Goal: Information Seeking & Learning: Compare options

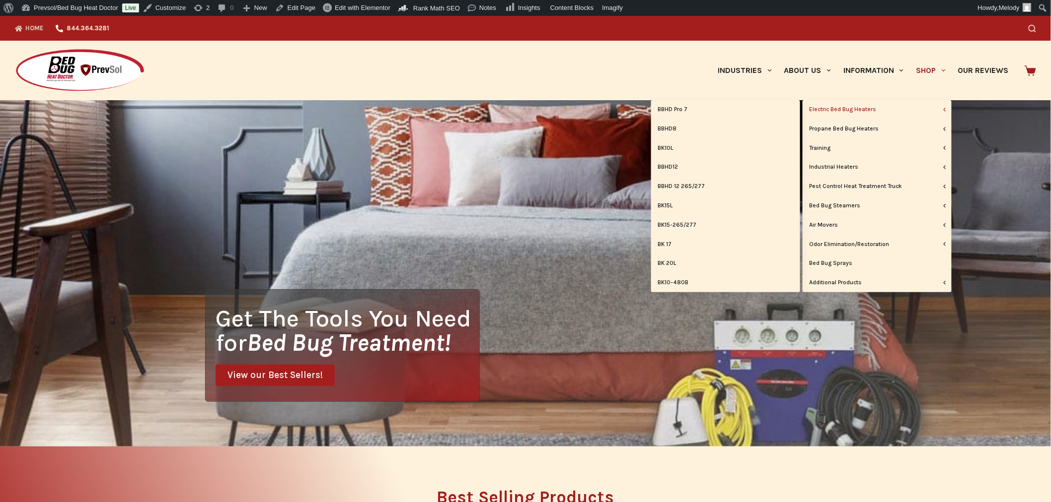
click at [846, 107] on link "Electric Bed Bug Heaters" at bounding box center [876, 109] width 149 height 19
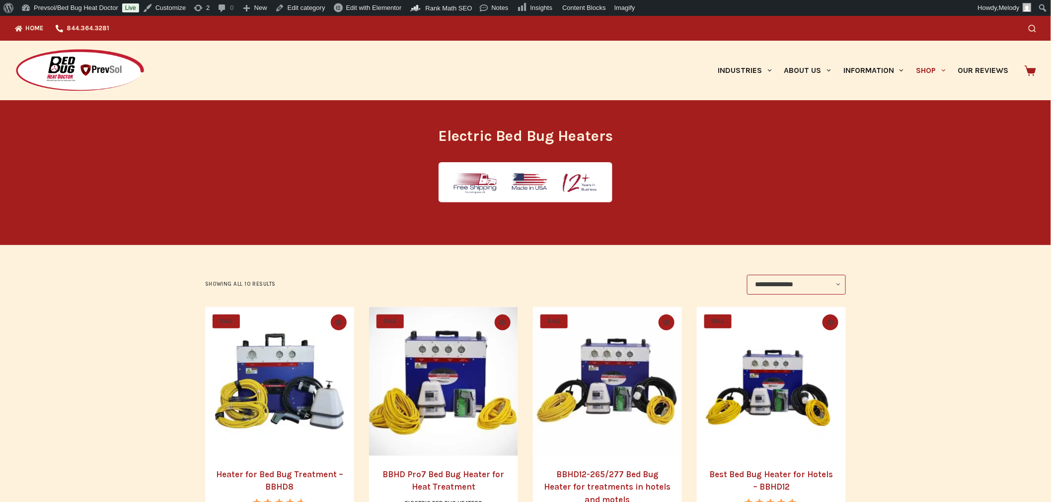
click at [279, 396] on img "Heater for Bed Bug Treatment - BBHD8" at bounding box center [279, 381] width 149 height 149
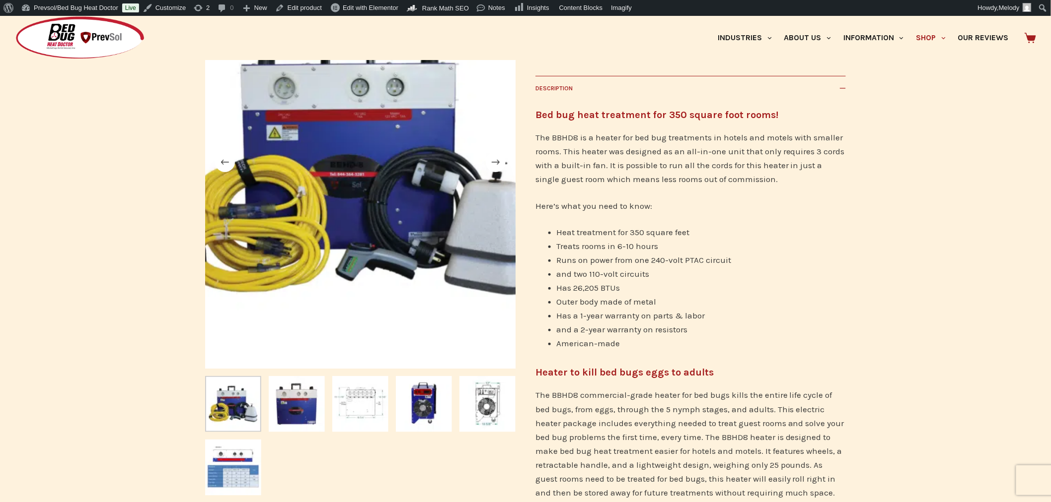
scroll to position [205, 0]
click at [295, 409] on img "Slide 2" at bounding box center [297, 404] width 56 height 56
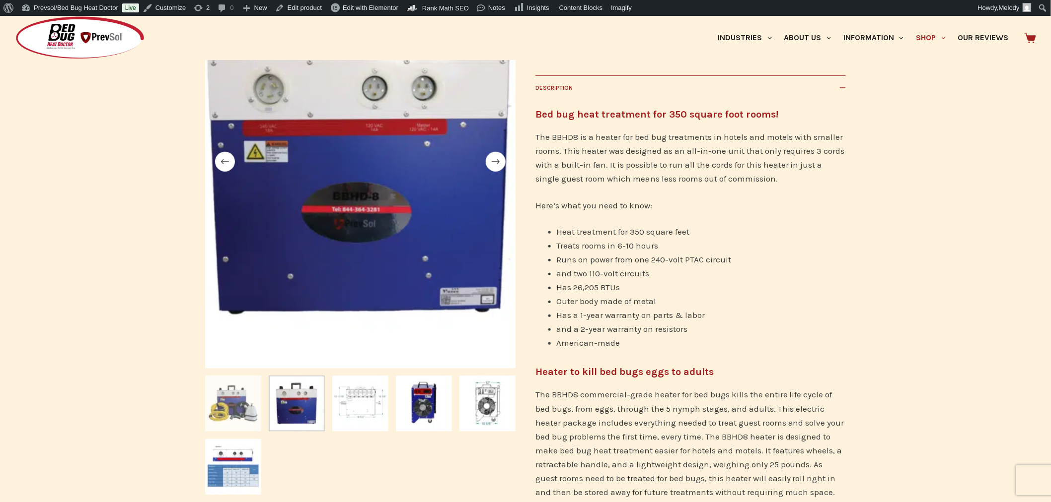
click at [241, 405] on img "Slide 1" at bounding box center [233, 404] width 56 height 56
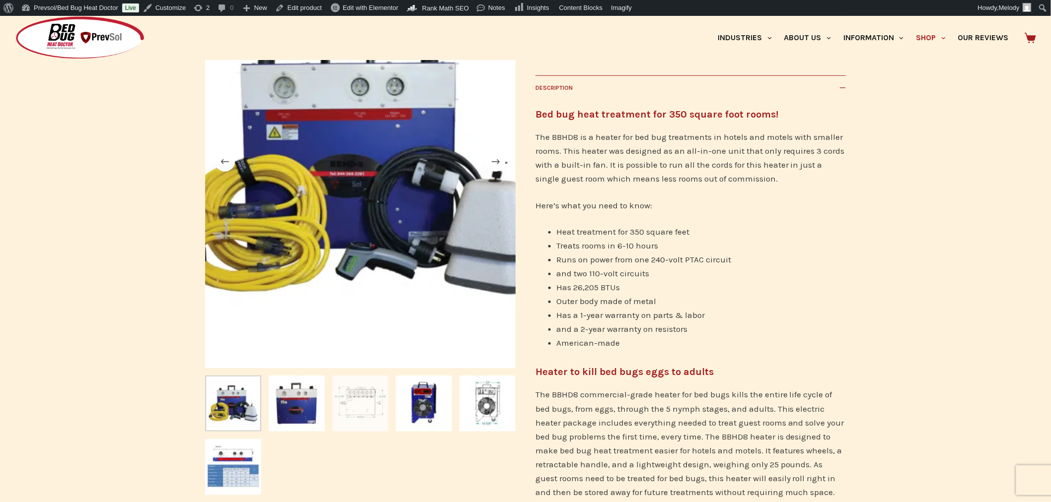
click at [355, 405] on img "Slide 3" at bounding box center [360, 404] width 56 height 56
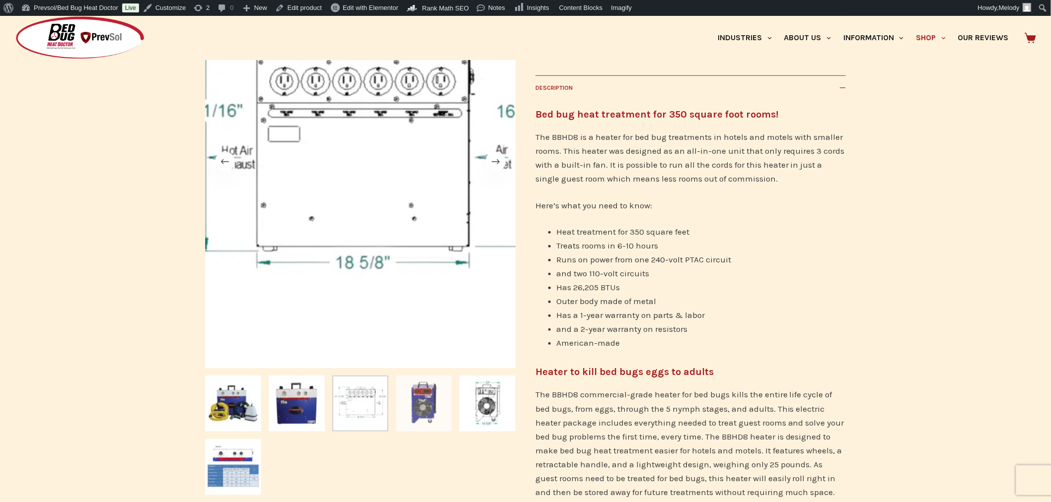
click at [429, 409] on img "Slide 4" at bounding box center [424, 404] width 56 height 56
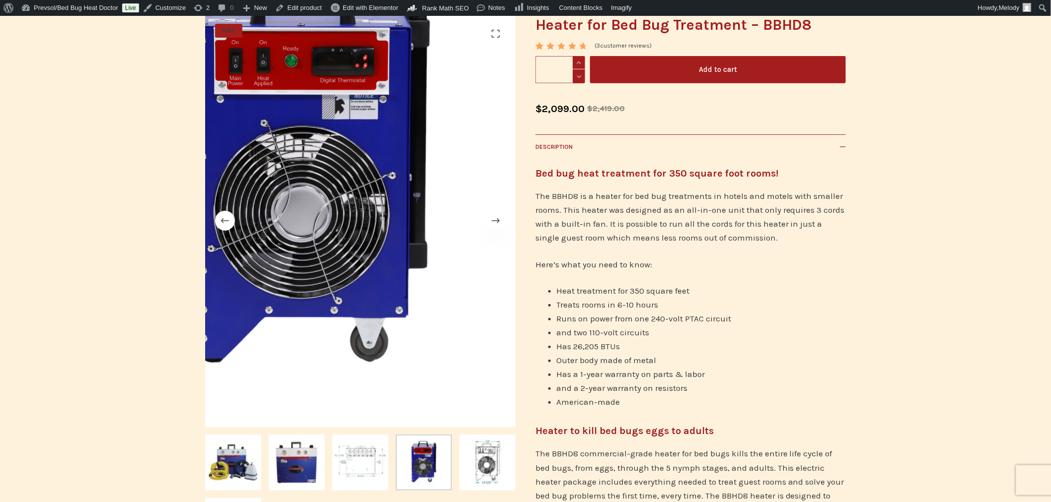
scroll to position [56, 0]
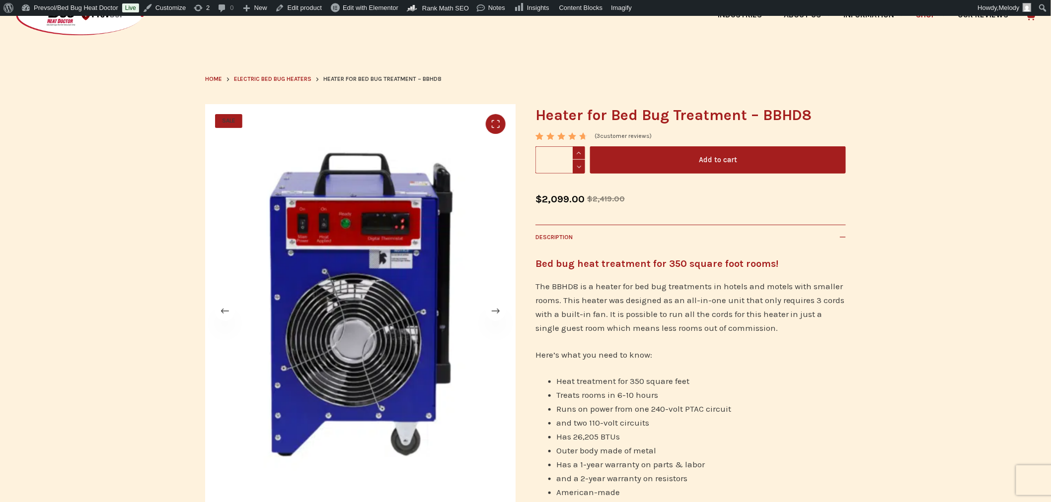
click at [493, 122] on link "🔍" at bounding box center [496, 124] width 20 height 20
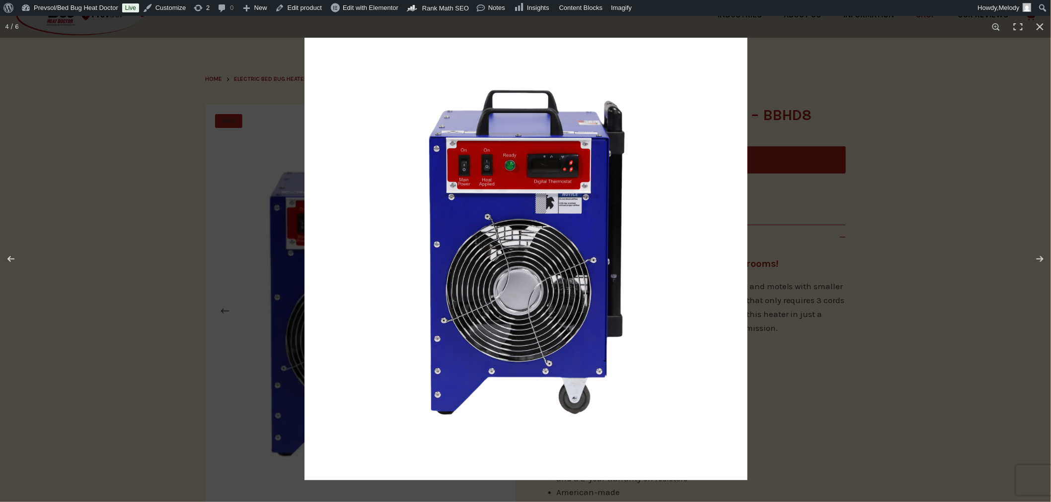
click at [186, 254] on div "Full screen image" at bounding box center [525, 259] width 1051 height 487
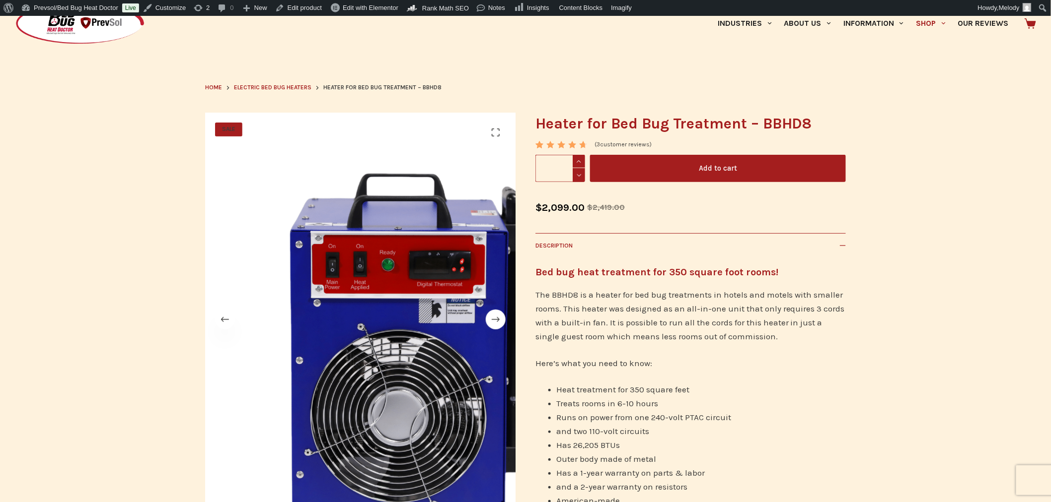
scroll to position [47, 0]
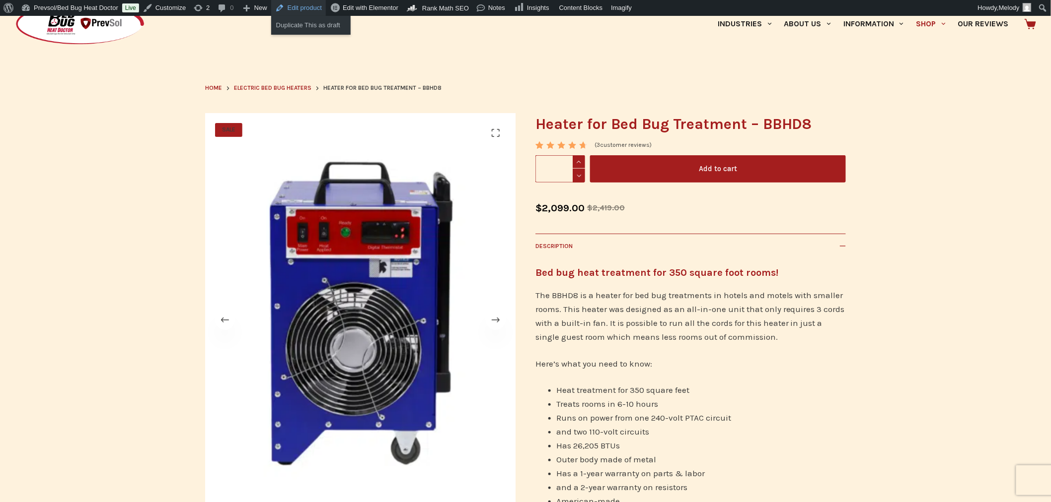
click at [297, 11] on link "Edit product" at bounding box center [298, 8] width 55 height 16
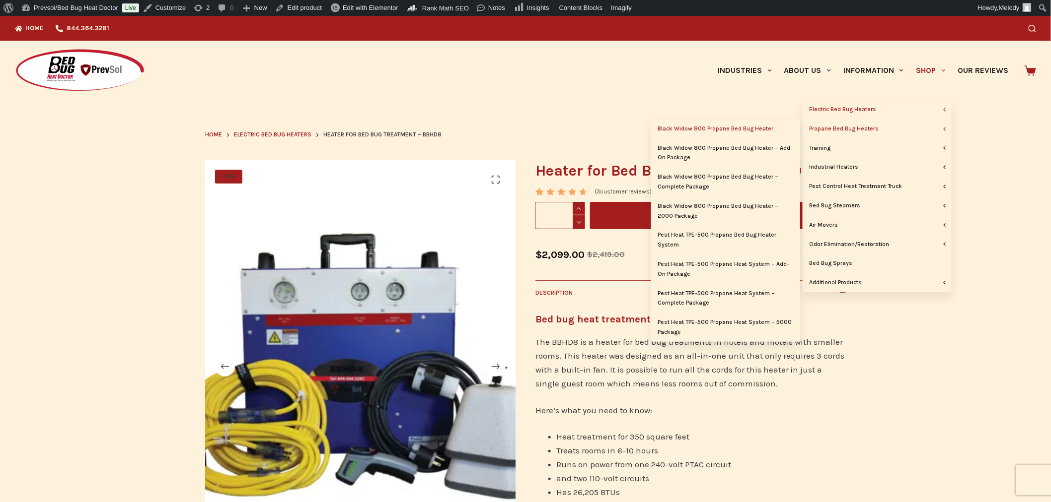
click at [751, 125] on link "Black Widow 800 Propane Bed Bug Heater" at bounding box center [725, 129] width 149 height 19
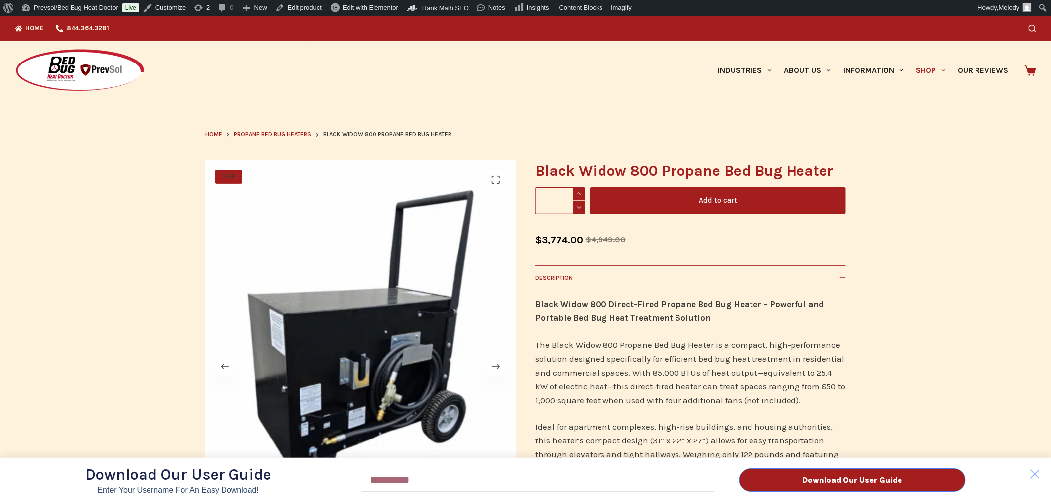
click at [931, 71] on div "Download Our User Guide Enter Your Username for an Easy Download! Email Downloa…" at bounding box center [525, 259] width 1051 height 487
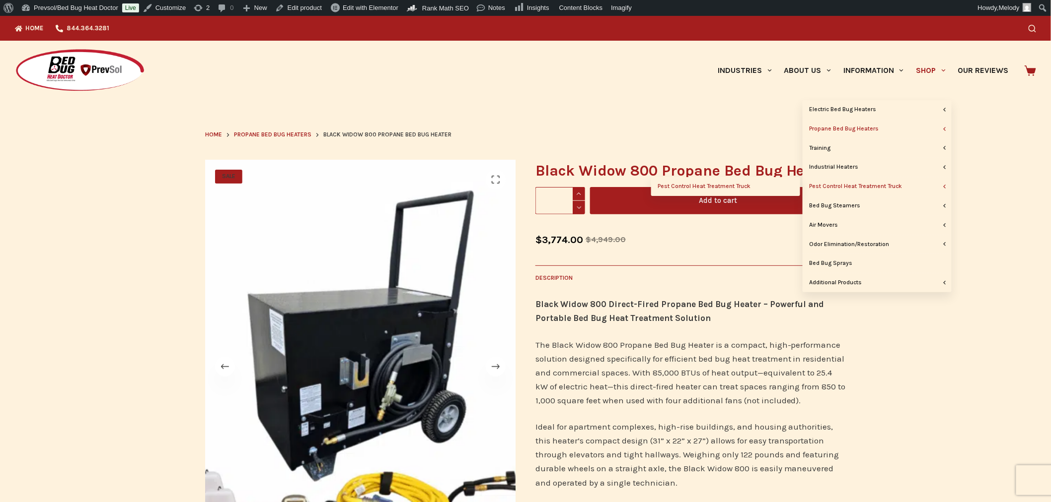
click at [742, 186] on link "Pest Control Heat Treatment Truck" at bounding box center [725, 186] width 149 height 19
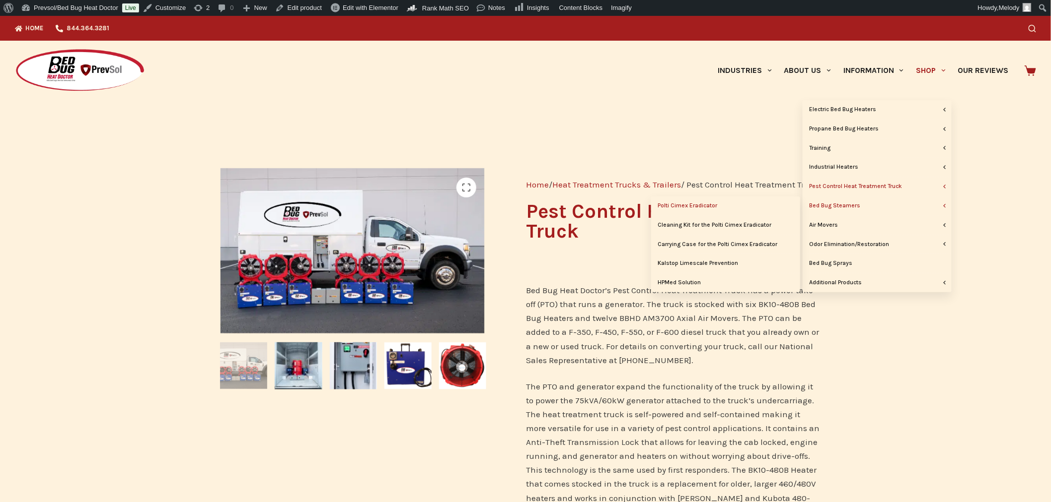
click at [710, 207] on link "Polti Cimex Eradicator" at bounding box center [725, 206] width 149 height 19
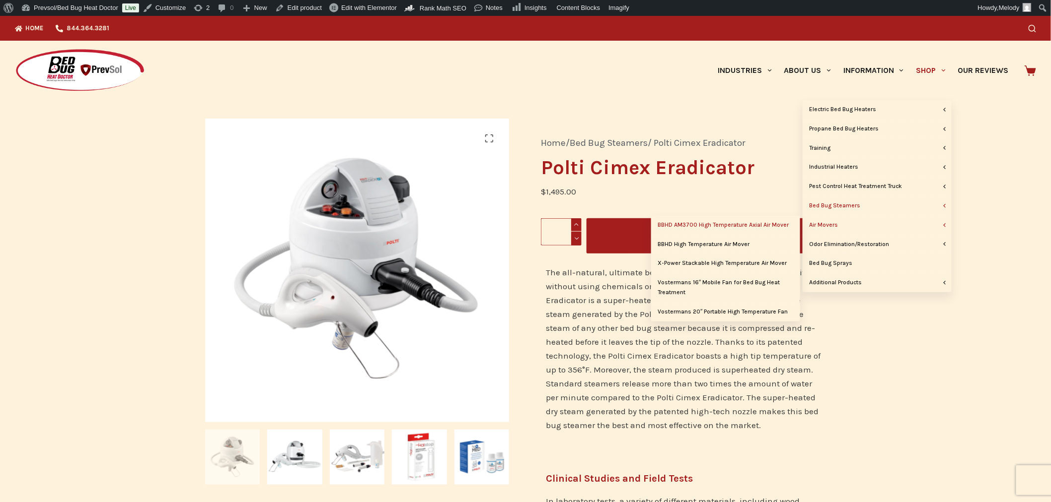
click at [777, 227] on link "BBHD AM3700 High Temperature Axial Air Mover" at bounding box center [725, 225] width 149 height 19
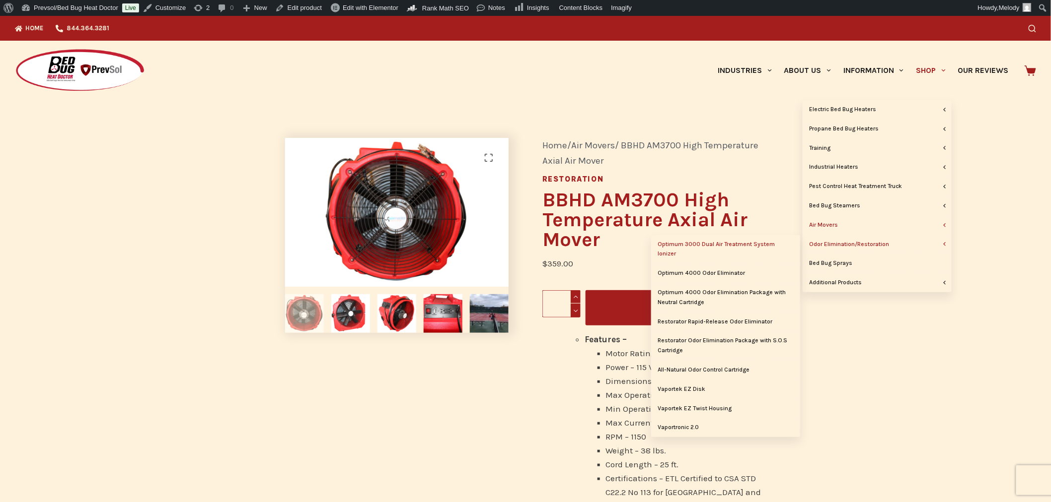
click at [751, 243] on link "Optimum 3000 Dual Air Treatment System Ionizer" at bounding box center [725, 249] width 149 height 29
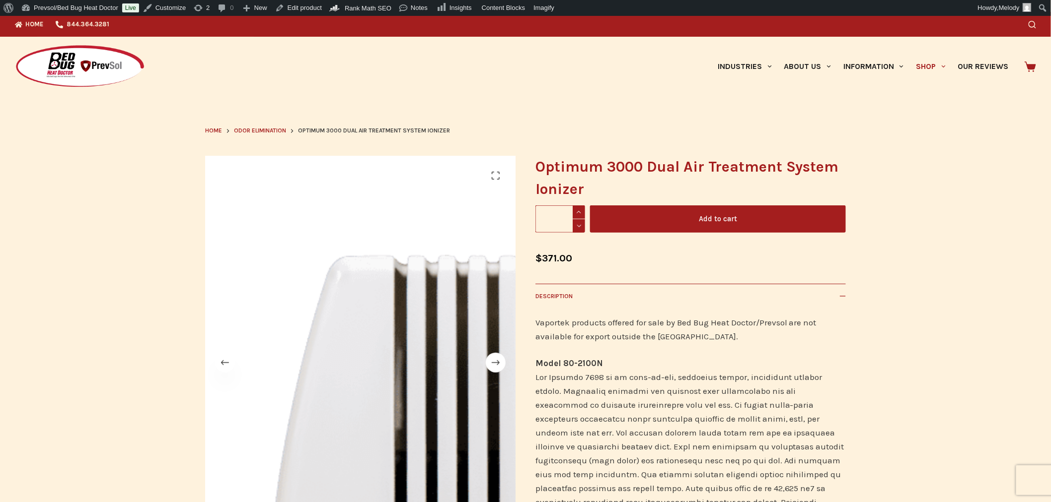
scroll to position [1, 0]
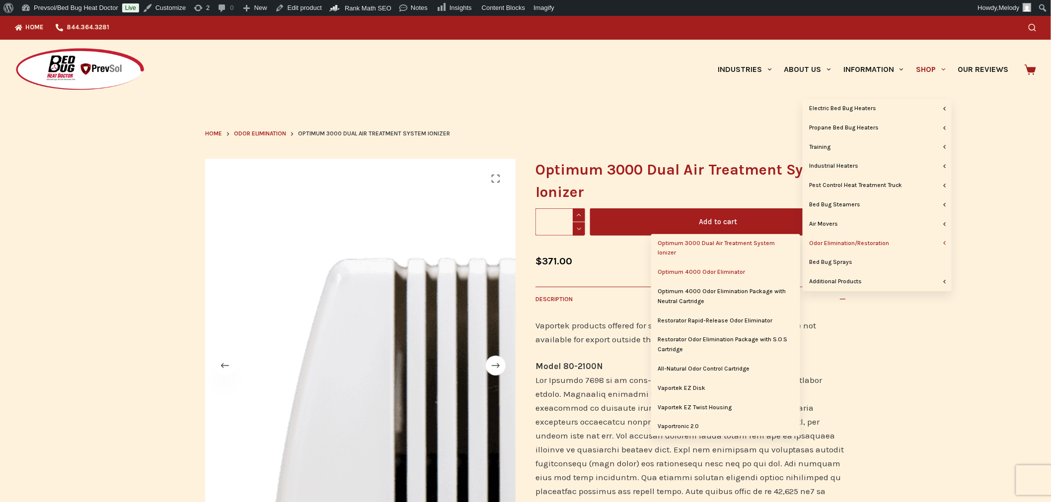
click at [716, 273] on link "Optimum 4000 Odor Eliminator" at bounding box center [725, 272] width 149 height 19
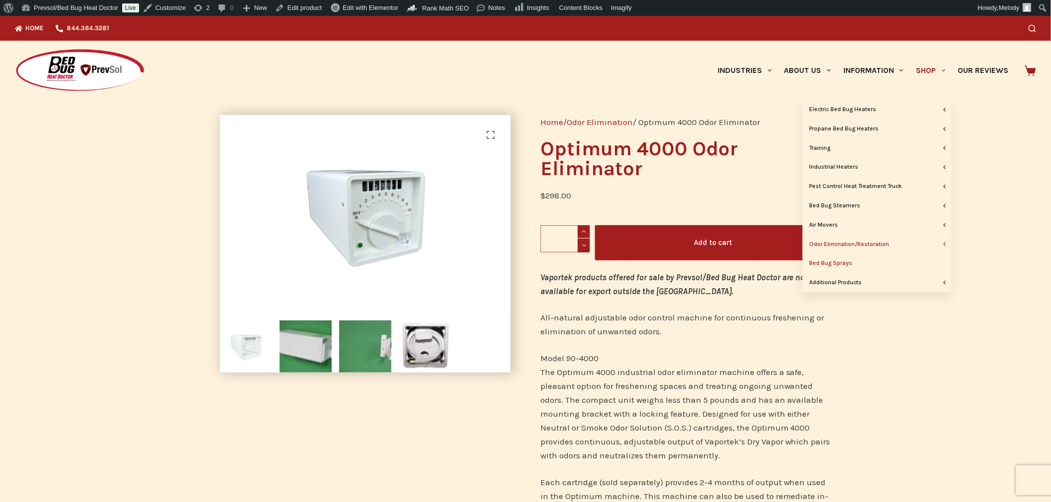
click at [824, 262] on link "Bed Bug Sprays" at bounding box center [876, 263] width 149 height 19
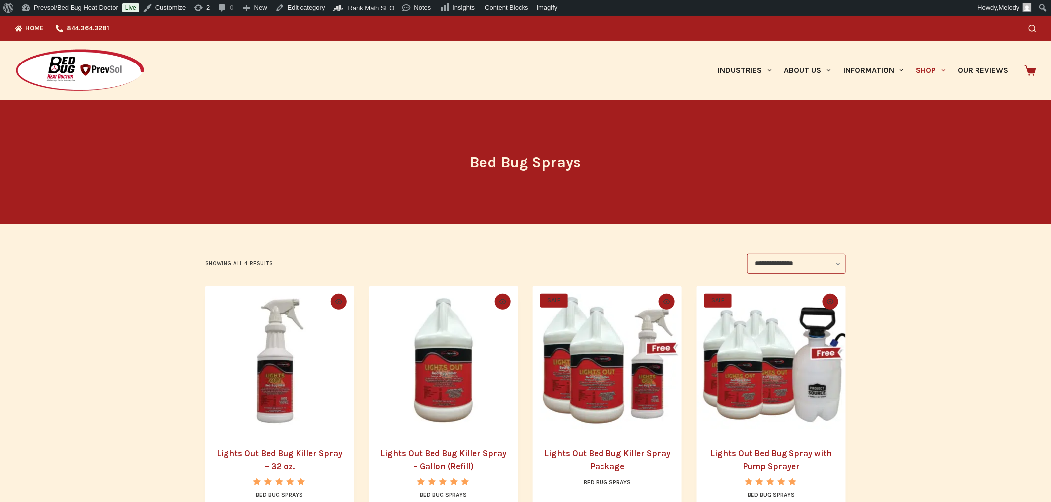
click at [295, 381] on img "Lights Out Bed Bug Killer Spray - 32 oz." at bounding box center [279, 360] width 149 height 149
click at [448, 378] on img "Lights Out Bed Bug Killer Spray - Gallon (Refill)" at bounding box center [443, 360] width 149 height 149
click at [620, 394] on img "Lights Out Bed Bug Killer Spray Package" at bounding box center [607, 360] width 149 height 149
click at [775, 366] on img "Lights Out Bed Bug Spray with Pump Sprayer" at bounding box center [771, 360] width 149 height 149
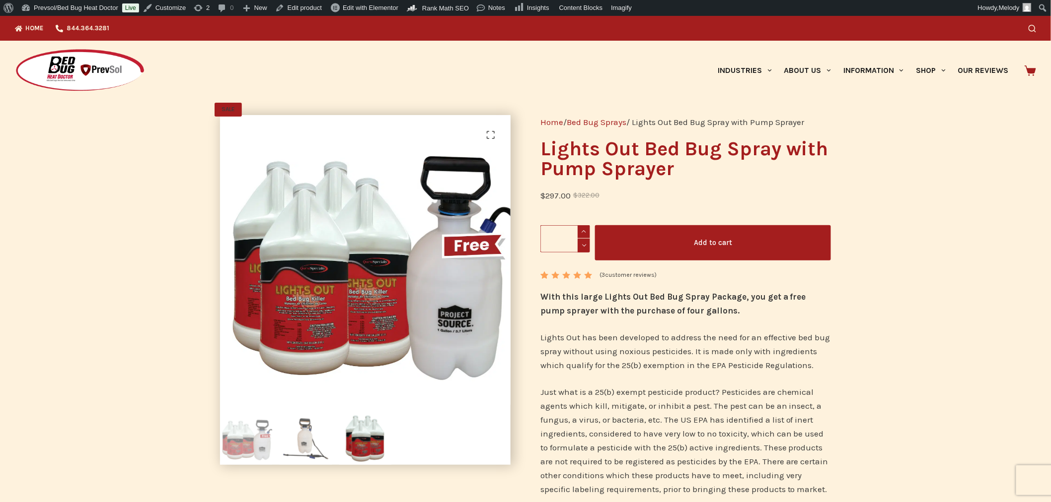
click at [291, 448] on img at bounding box center [306, 439] width 52 height 52
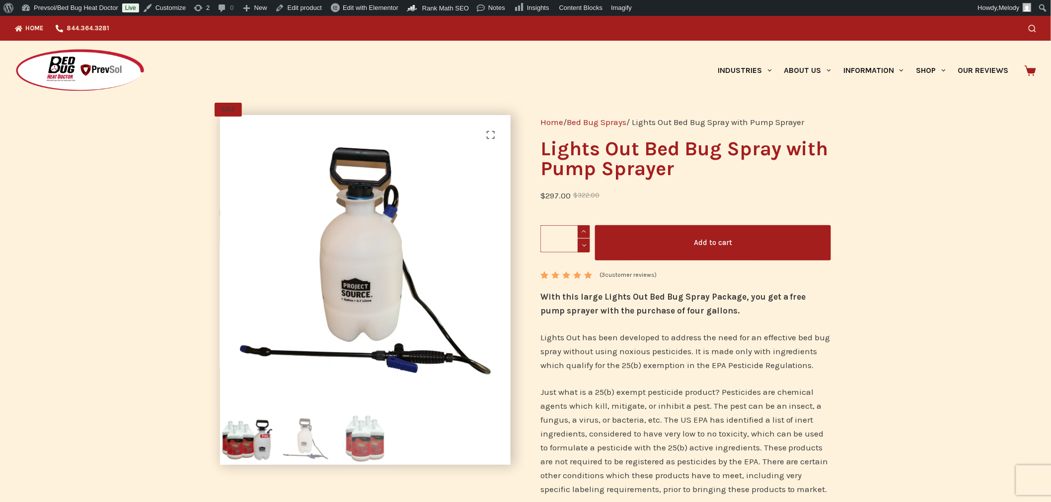
click at [351, 448] on img at bounding box center [365, 439] width 52 height 52
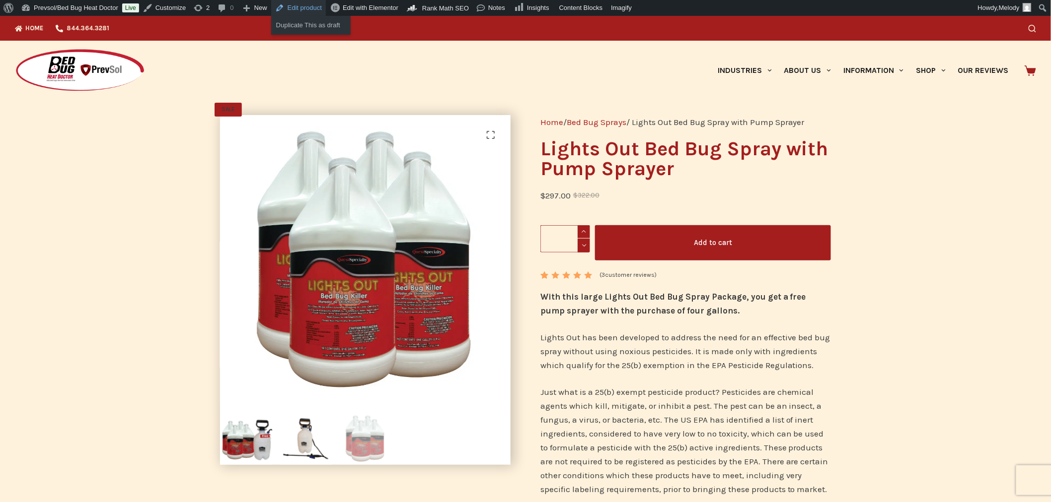
click at [296, 9] on link "Edit product" at bounding box center [298, 8] width 55 height 16
